Goal: Task Accomplishment & Management: Manage account settings

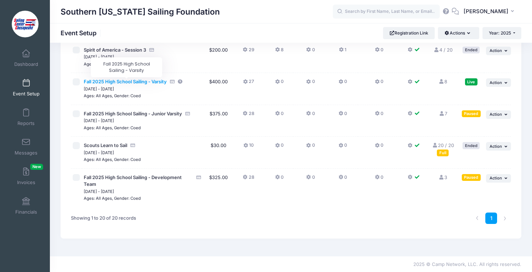
click at [109, 83] on span "Fall 2025 High School Sailing - Varsity" at bounding box center [125, 82] width 83 height 6
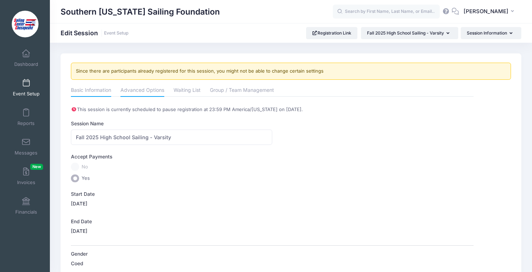
click at [131, 93] on link "Advanced Options" at bounding box center [142, 90] width 44 height 13
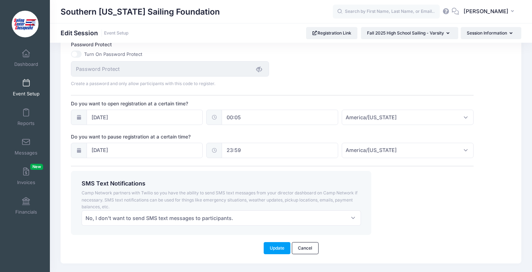
scroll to position [523, 0]
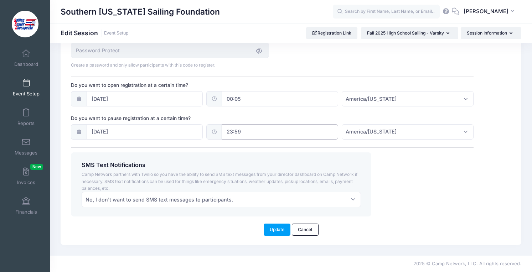
type input "9"
type input "8"
click at [311, 145] on span "PM" at bounding box center [313, 147] width 18 height 14
type input "08:59"
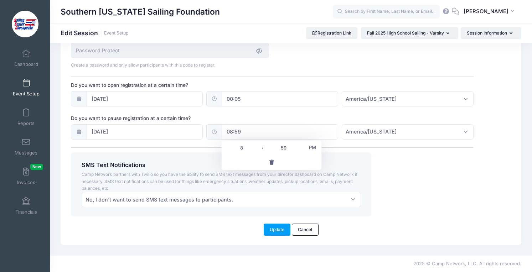
type input "08"
click at [302, 150] on span at bounding box center [301, 151] width 5 height 7
type input "08:54"
type input "54"
click at [274, 232] on button "Update" at bounding box center [277, 230] width 27 height 12
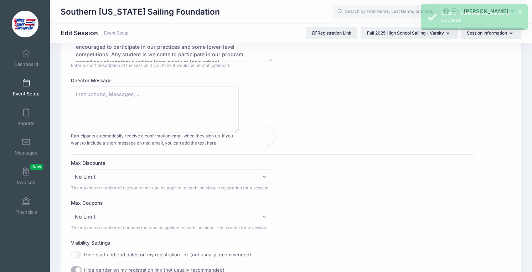
scroll to position [0, 0]
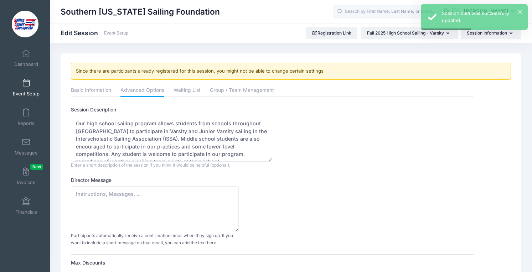
click at [26, 86] on span at bounding box center [26, 83] width 0 height 8
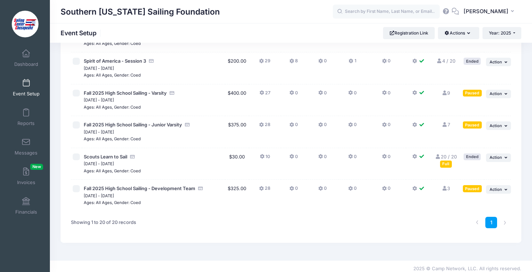
scroll to position [519, 0]
